Goal: Find specific page/section: Find specific page/section

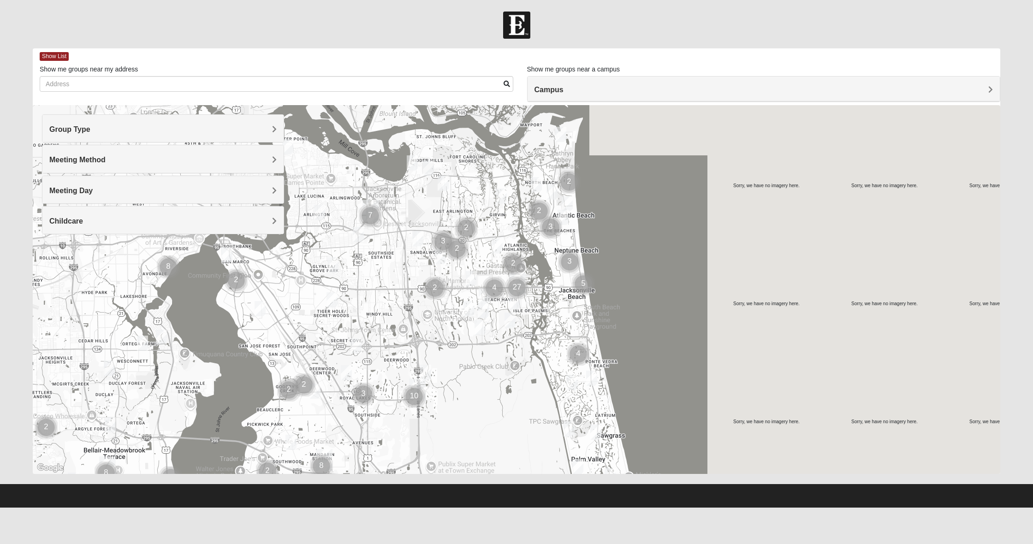
click at [151, 132] on h4 "Group Type" at bounding box center [162, 129] width 227 height 9
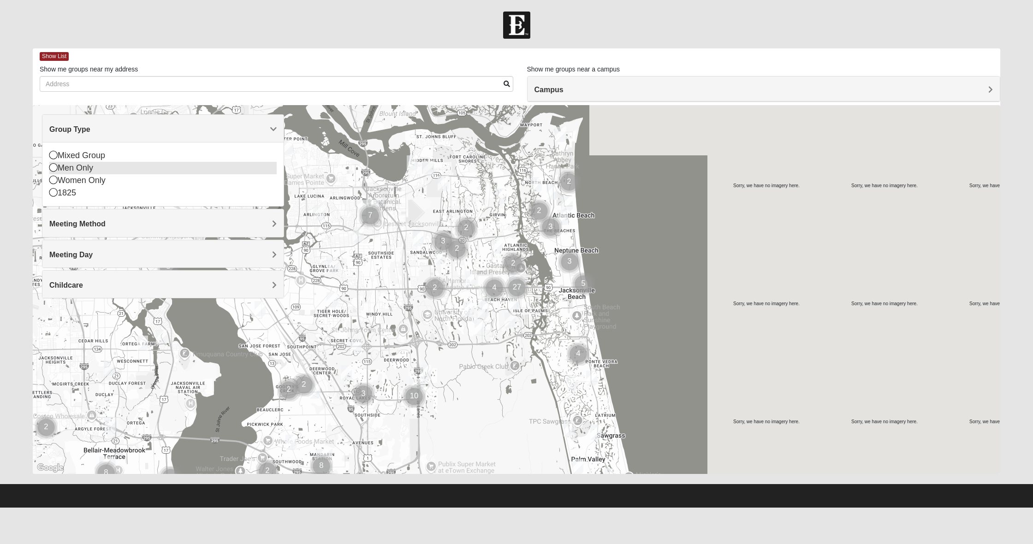
click at [53, 166] on icon at bounding box center [53, 167] width 8 height 8
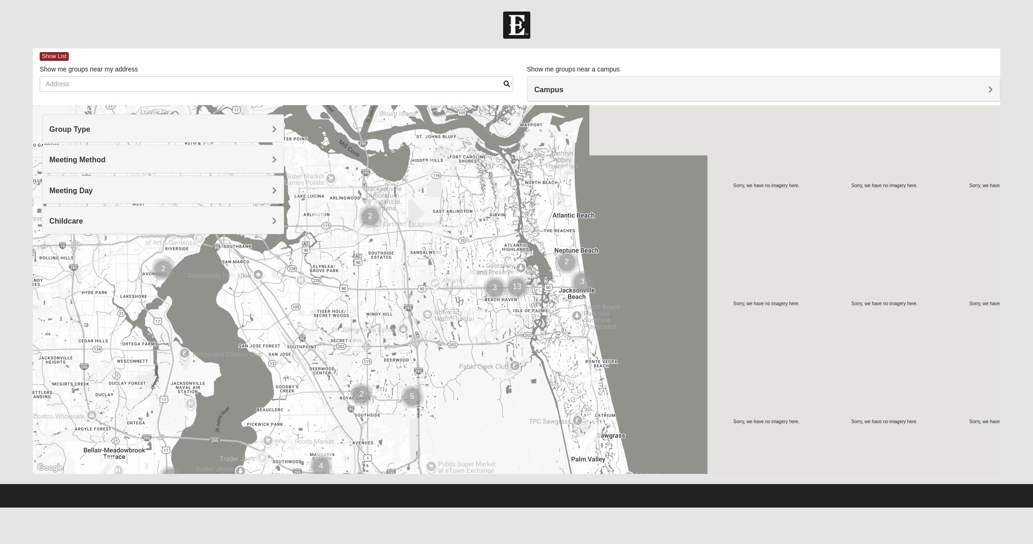
click at [181, 165] on div "Meeting Method" at bounding box center [162, 158] width 241 height 27
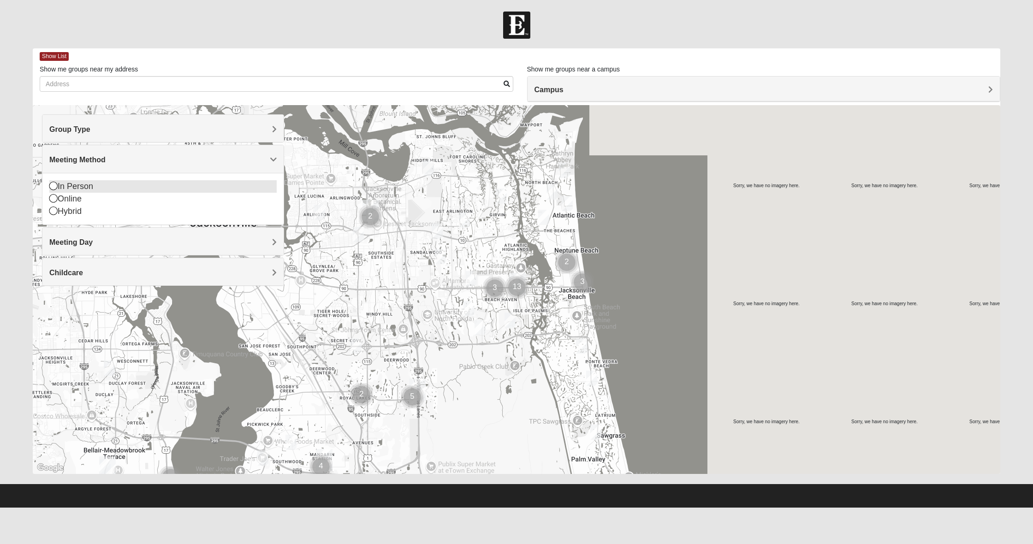
click at [53, 187] on icon at bounding box center [53, 186] width 8 height 8
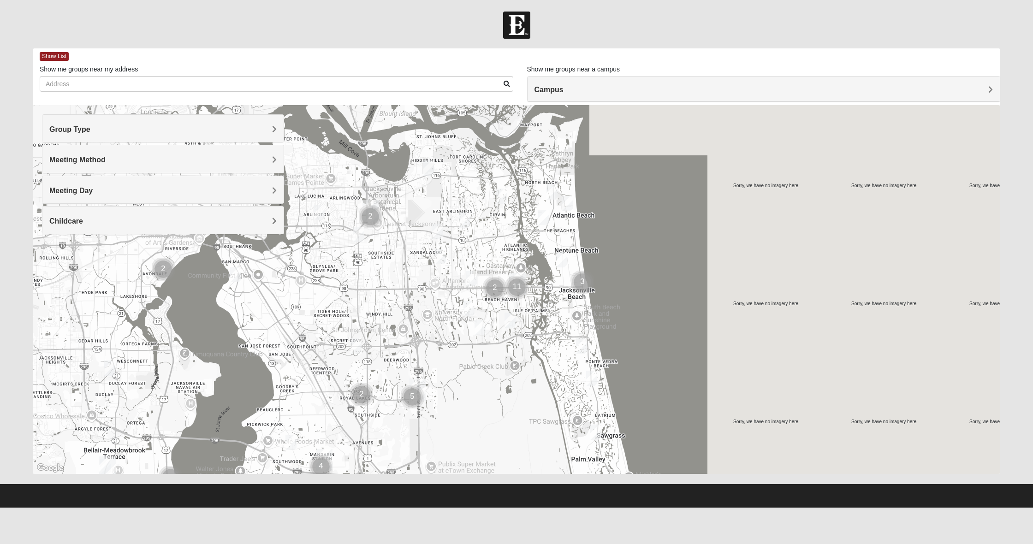
click at [220, 186] on h4 "Meeting Day" at bounding box center [162, 190] width 227 height 9
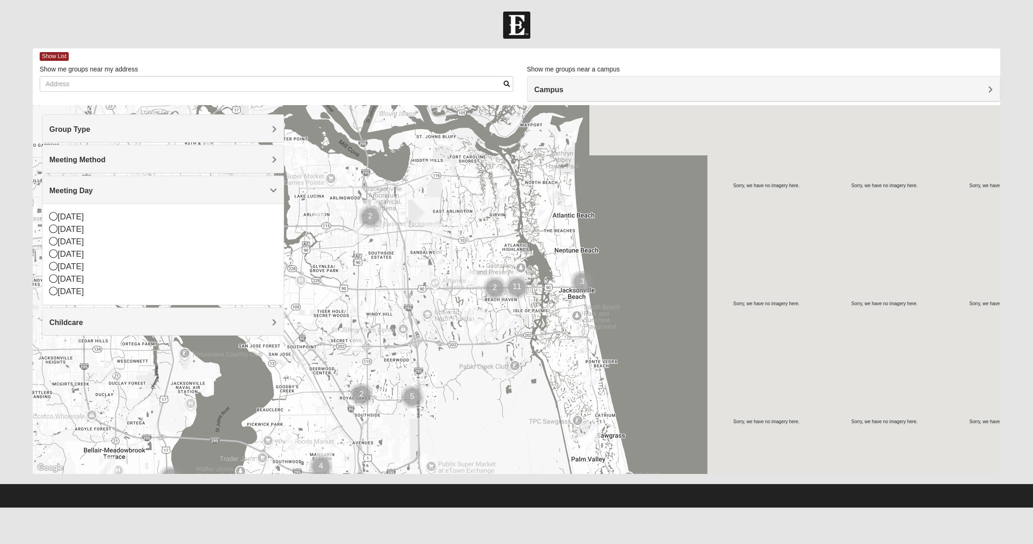
click at [220, 186] on h4 "Meeting Day" at bounding box center [162, 190] width 227 height 9
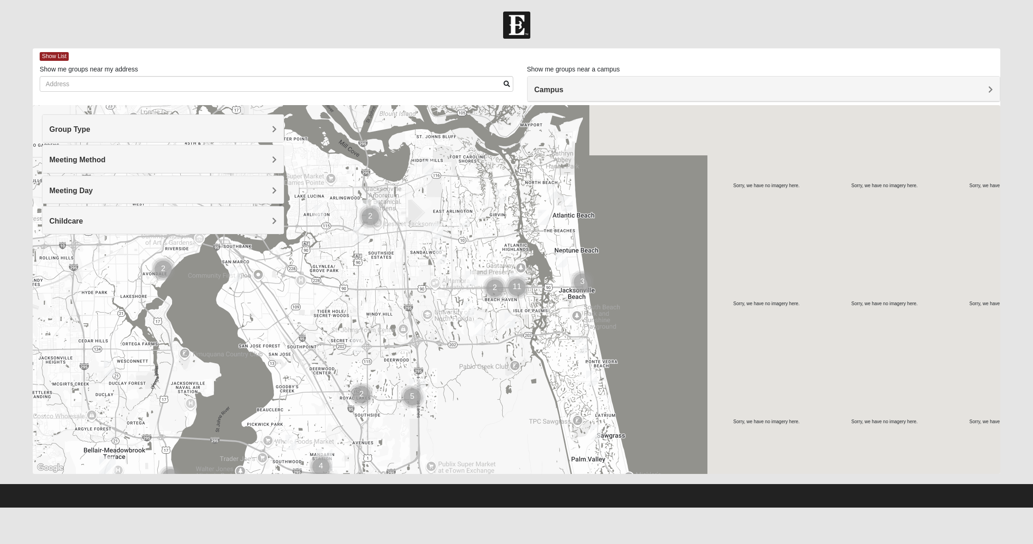
click at [153, 220] on h4 "Childcare" at bounding box center [162, 221] width 227 height 9
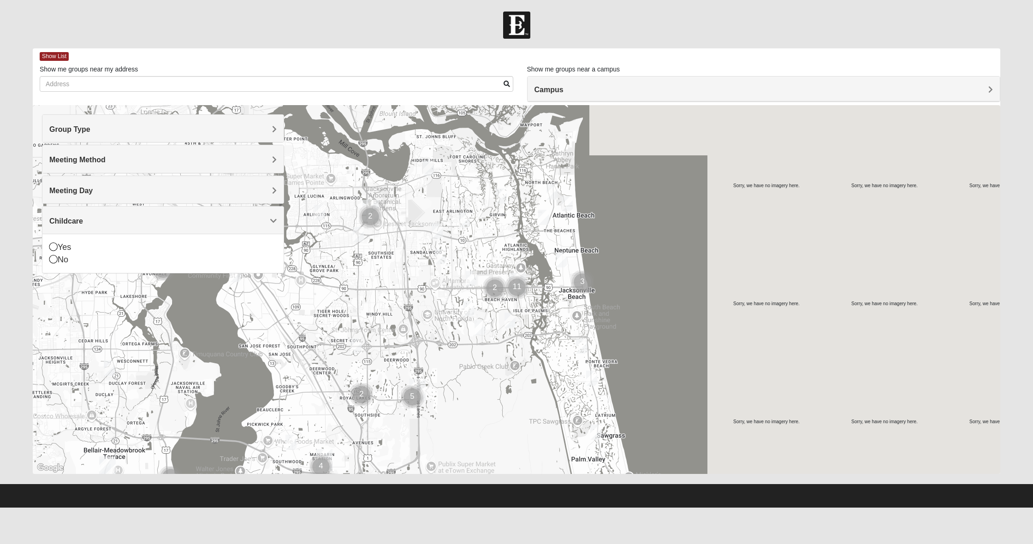
click at [153, 220] on h4 "Childcare" at bounding box center [162, 221] width 227 height 9
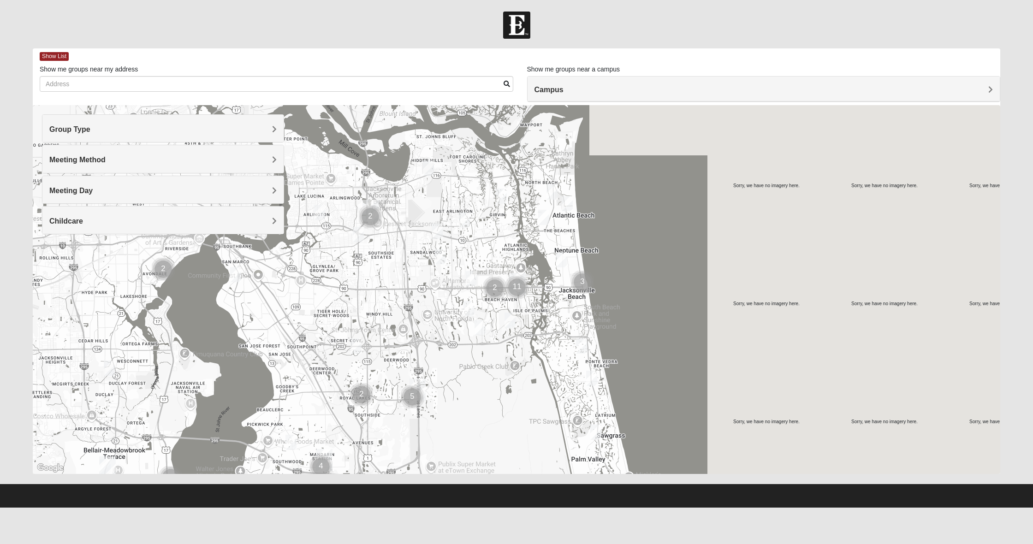
click at [993, 93] on div "Campus" at bounding box center [763, 89] width 472 height 25
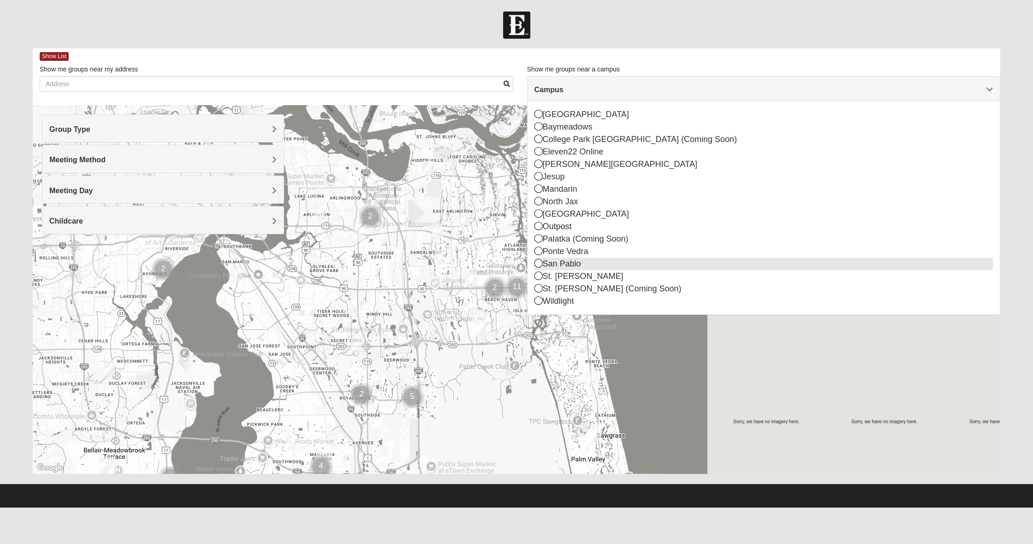
click at [538, 264] on icon at bounding box center [538, 263] width 8 height 8
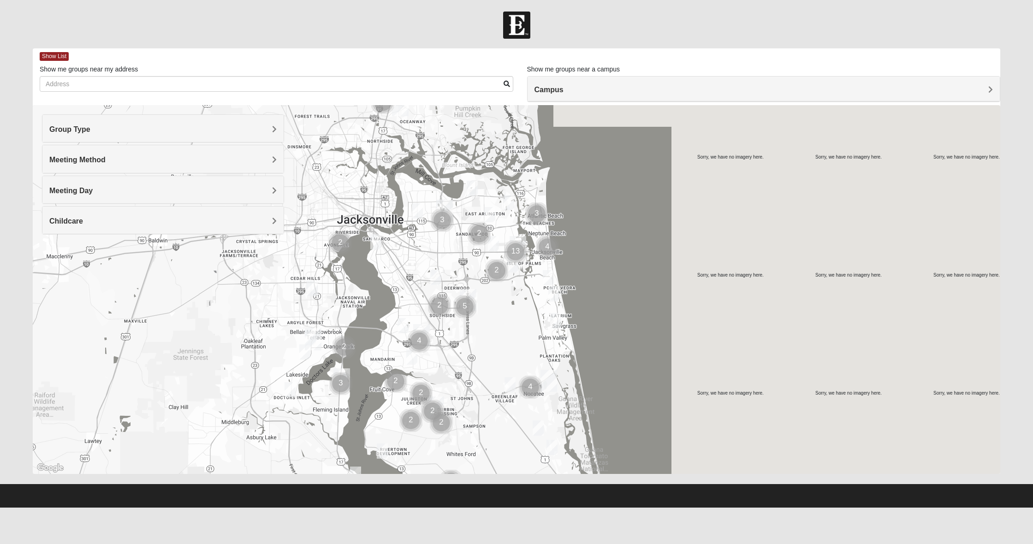
click at [768, 31] on div at bounding box center [516, 25] width 1033 height 27
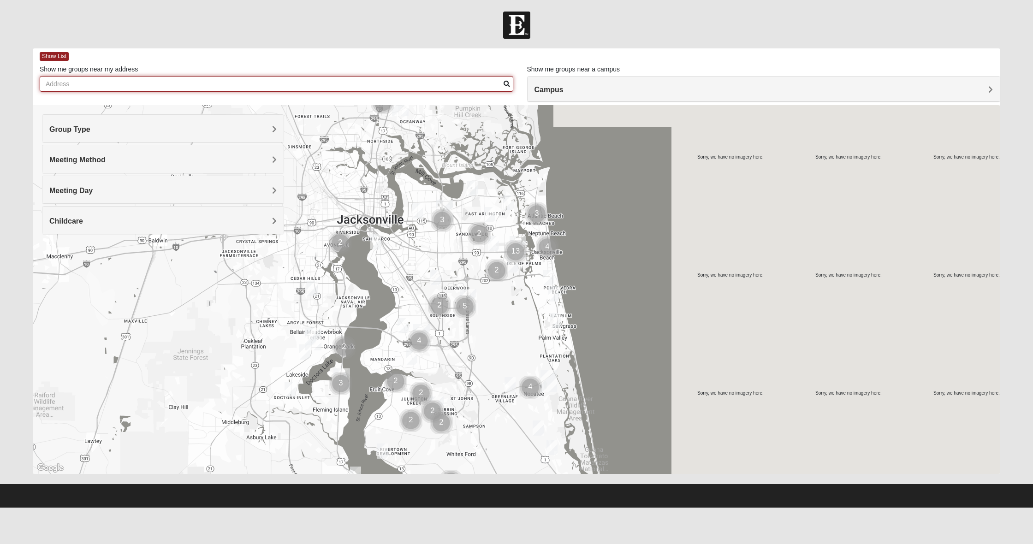
click at [196, 89] on input "Show me groups near my address" at bounding box center [276, 84] width 473 height 16
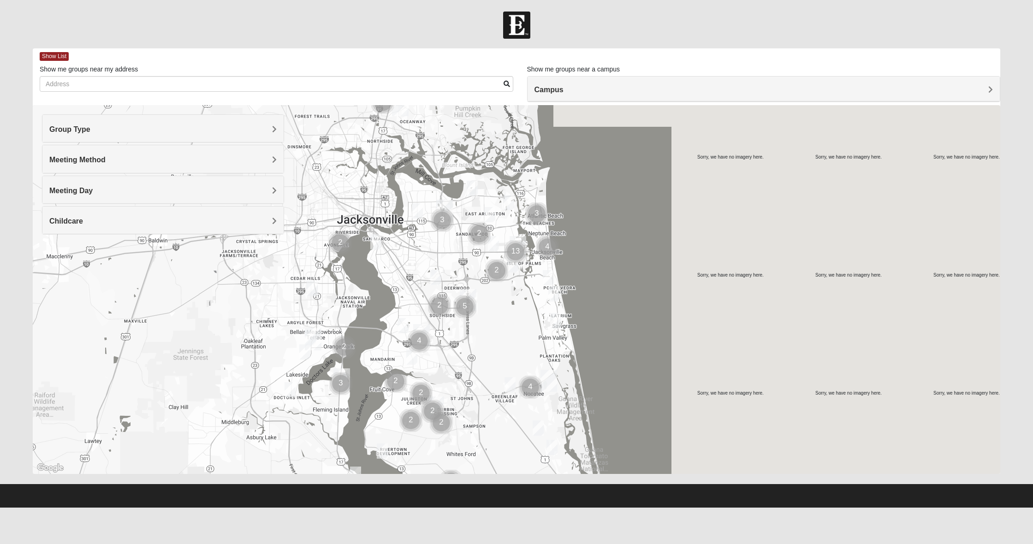
click at [518, 241] on img "Cluster of 13 groups" at bounding box center [515, 251] width 23 height 23
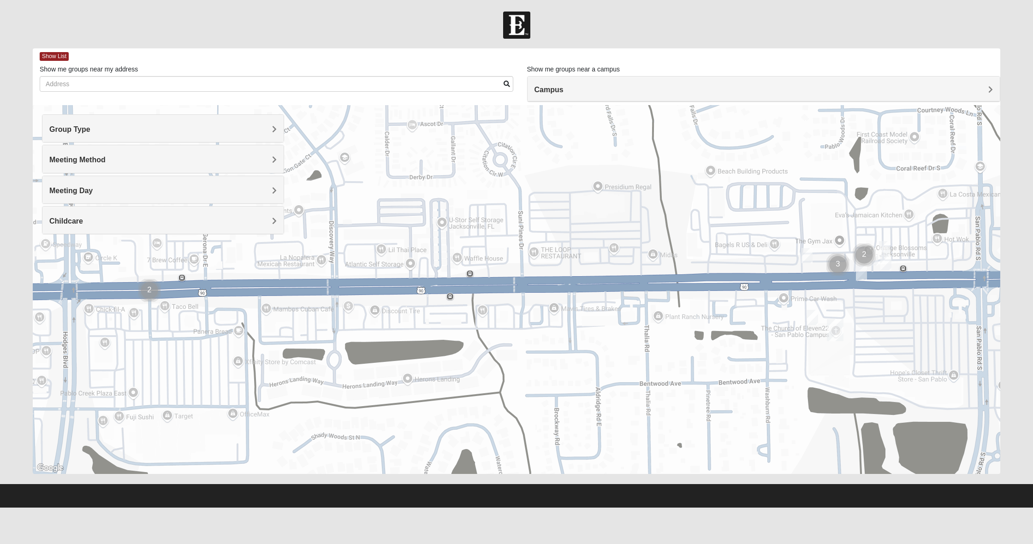
click at [835, 331] on img "San Pablo" at bounding box center [834, 330] width 17 height 22
click at [857, 300] on div "[STREET_ADDRESS]" at bounding box center [837, 307] width 147 height 14
click at [159, 220] on h4 "Childcare" at bounding box center [162, 221] width 227 height 9
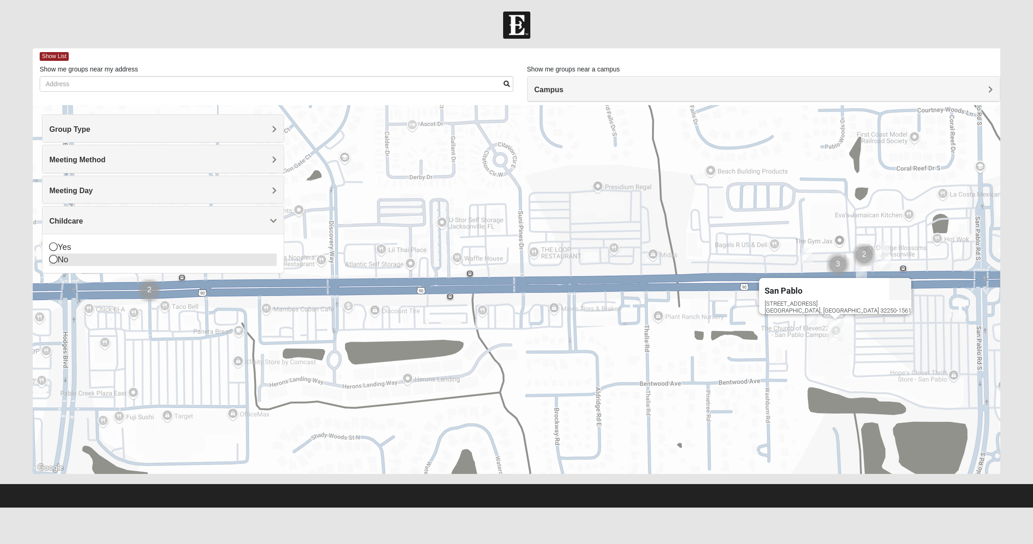
click at [50, 261] on icon at bounding box center [53, 259] width 8 height 8
click at [971, 89] on h4 "Campus" at bounding box center [763, 89] width 459 height 9
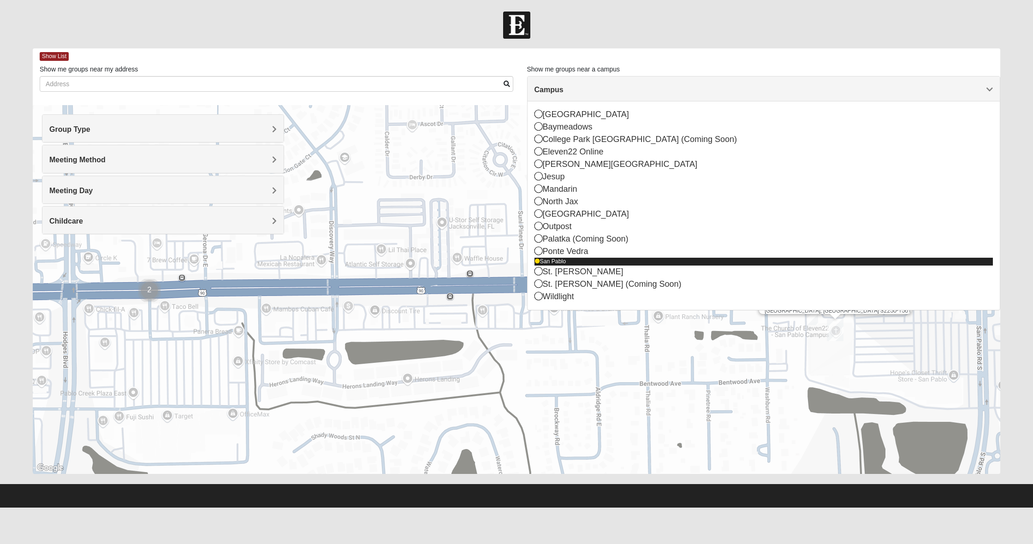
click at [537, 263] on icon at bounding box center [537, 262] width 6 height 6
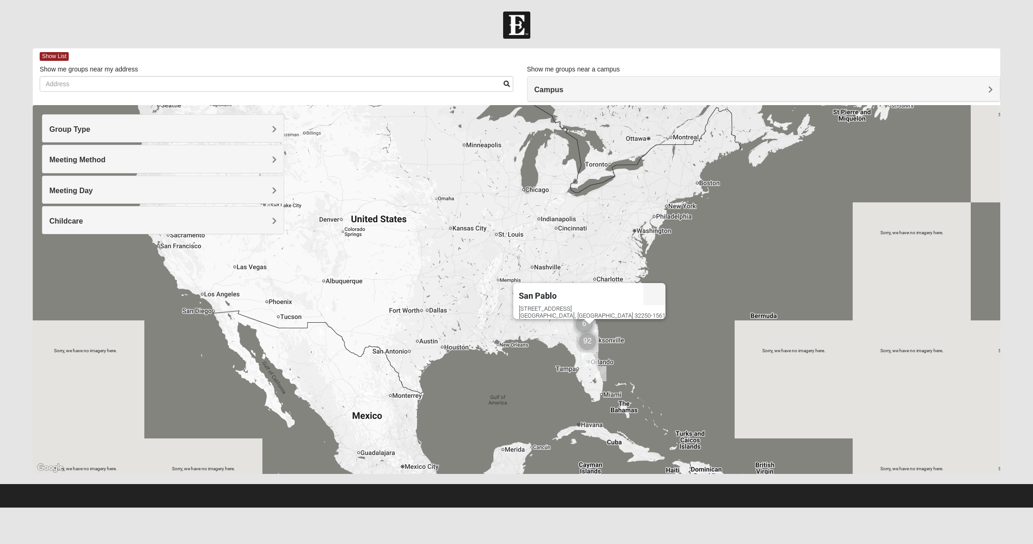
click at [593, 335] on img "Cluster of 92 groups" at bounding box center [587, 341] width 23 height 23
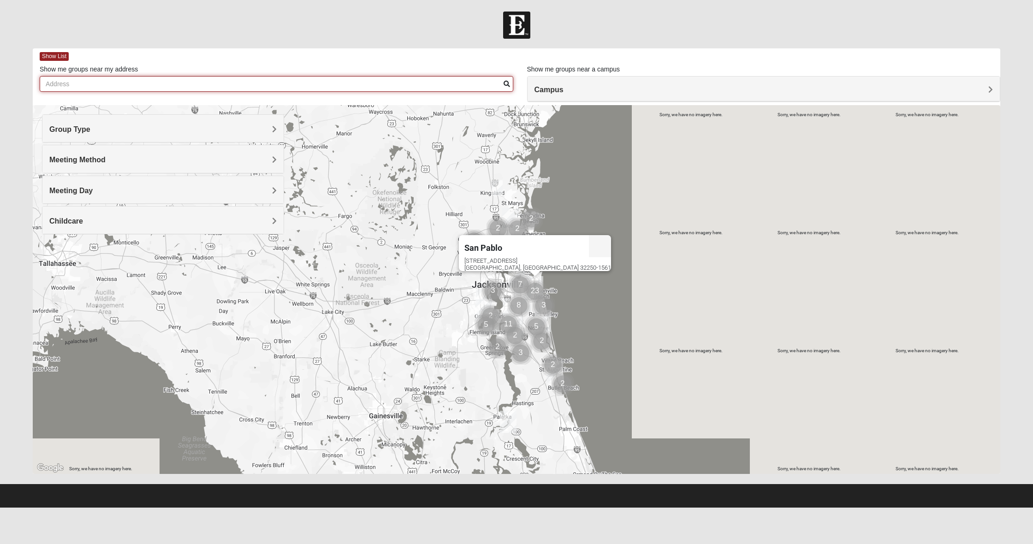
click at [273, 83] on input "Show me groups near my address" at bounding box center [276, 84] width 473 height 16
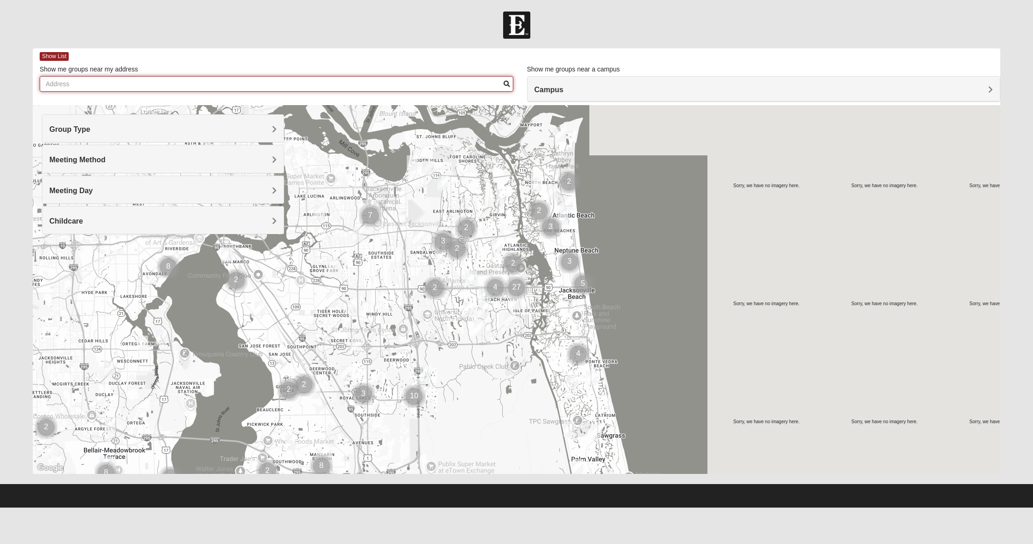
click at [155, 88] on input "Show me groups near my address" at bounding box center [276, 84] width 473 height 16
type input "1100 seagate"
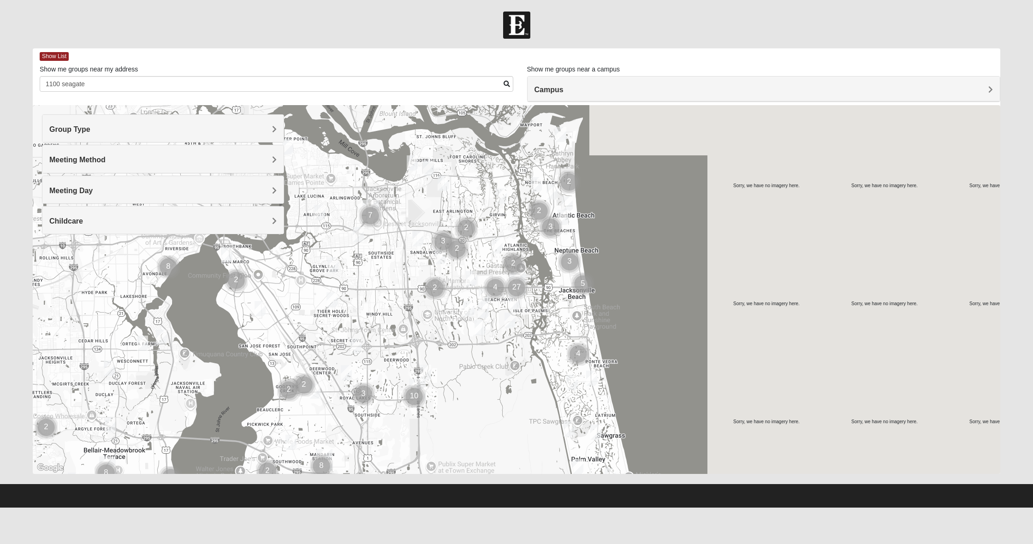
click at [507, 84] on span at bounding box center [506, 84] width 6 height 6
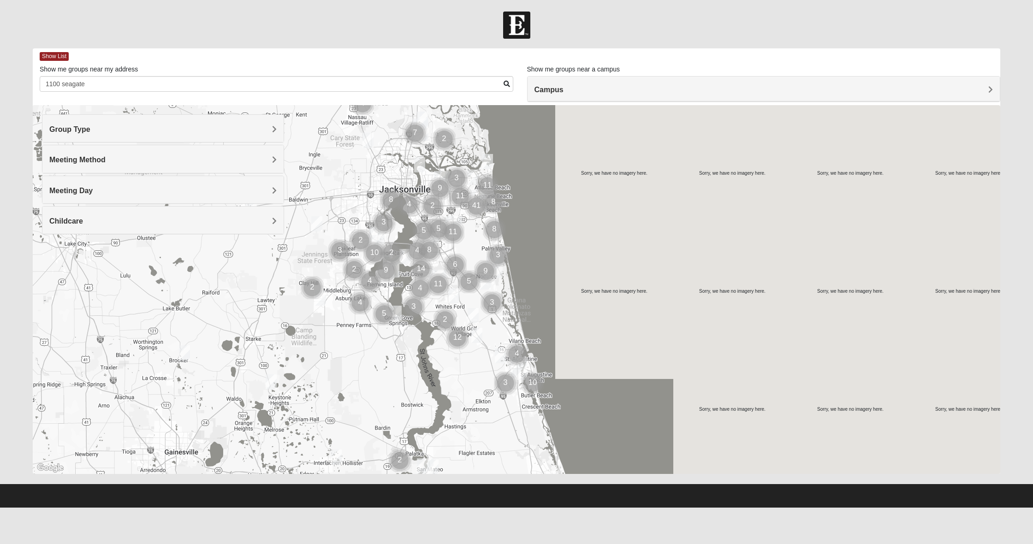
click at [618, 89] on h4 "Campus" at bounding box center [763, 89] width 459 height 9
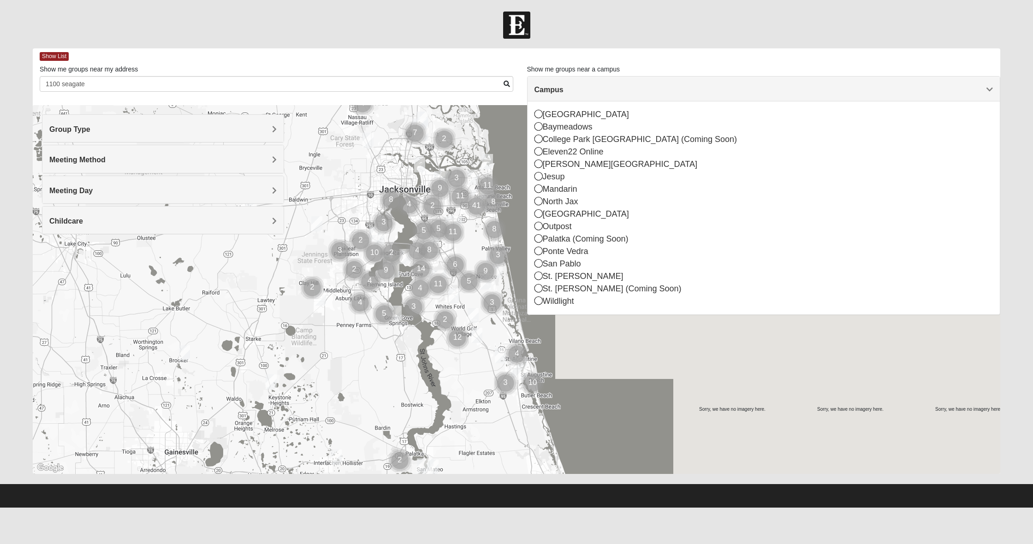
click at [414, 41] on form "Log In Find A Group Error Show List Loading Groups" at bounding box center [516, 260] width 1033 height 496
click at [514, 28] on img at bounding box center [516, 25] width 27 height 27
click at [44, 52] on span "Show List" at bounding box center [54, 56] width 29 height 9
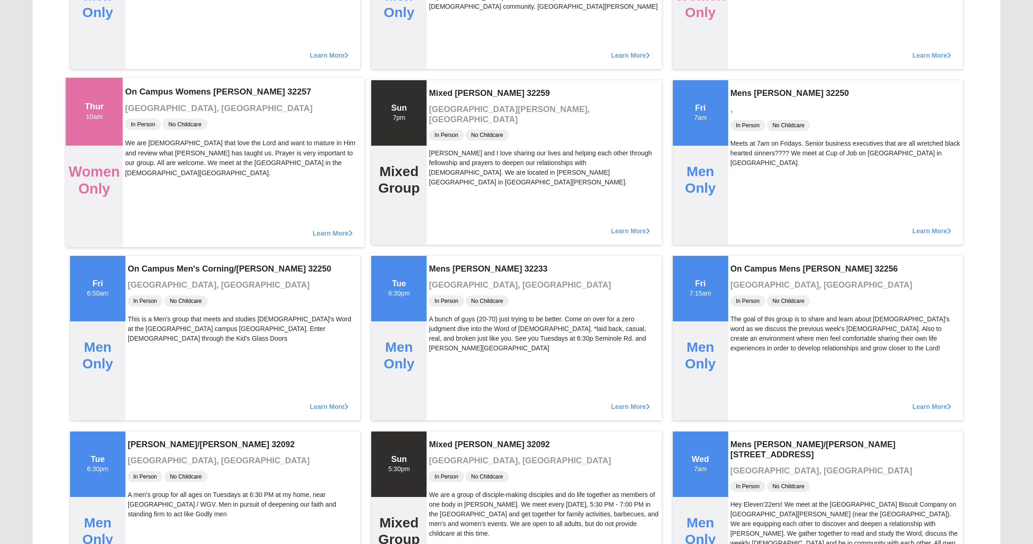
scroll to position [917, 0]
